Goal: Download file/media

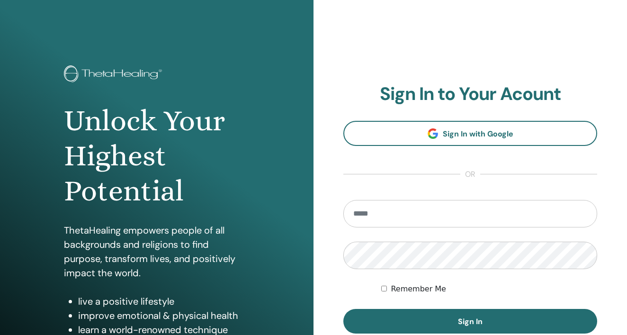
scroll to position [115, 0]
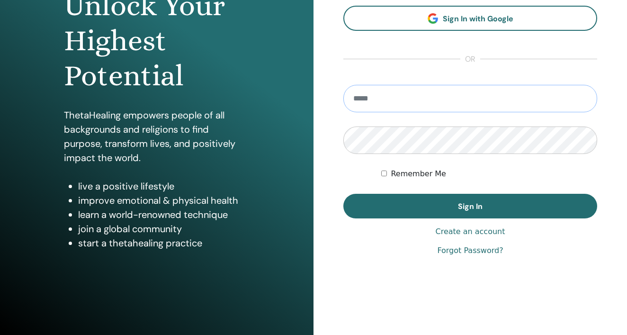
type input "**********"
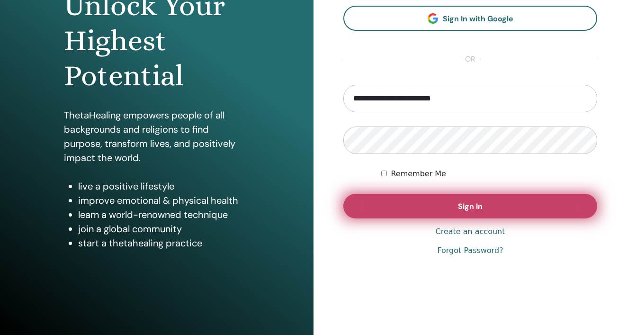
click at [471, 206] on span "Sign In" at bounding box center [470, 206] width 25 height 10
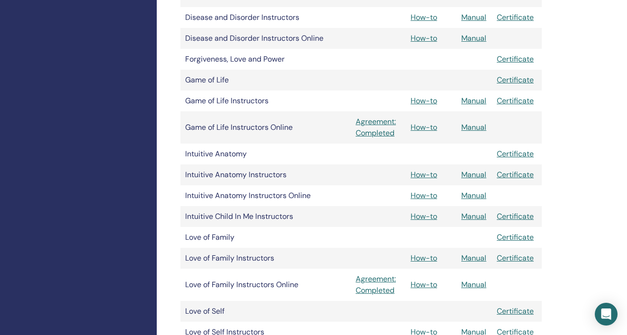
scroll to position [786, 0]
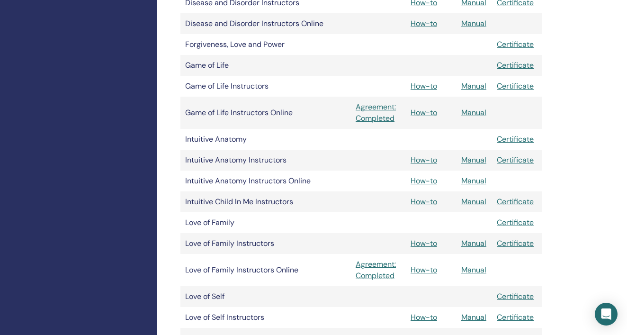
click at [476, 271] on link "Manual" at bounding box center [474, 270] width 25 height 10
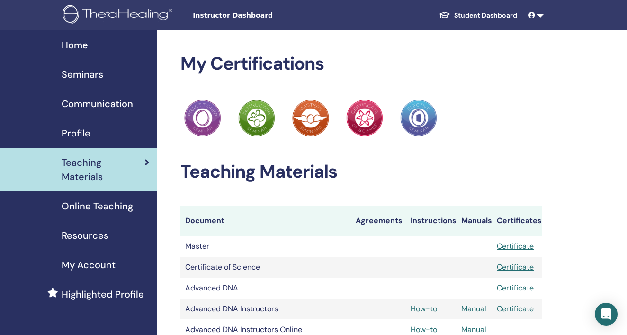
scroll to position [786, 0]
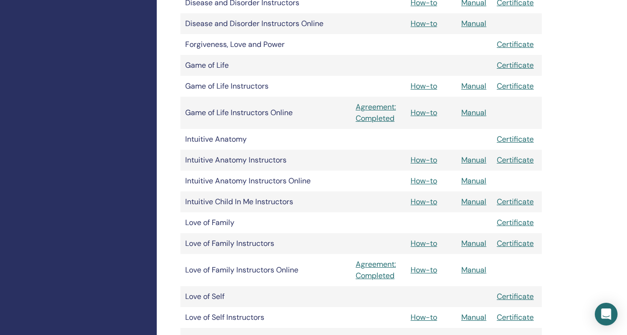
click at [472, 242] on link "Manual" at bounding box center [474, 243] width 25 height 10
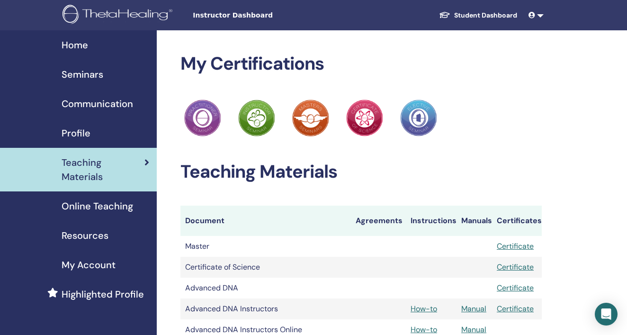
scroll to position [786, 0]
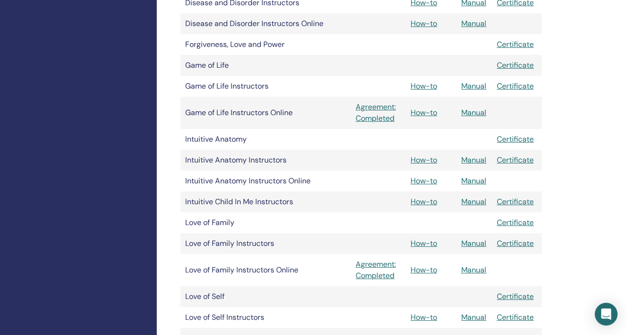
click at [474, 267] on link "Manual" at bounding box center [474, 270] width 25 height 10
